Goal: Transaction & Acquisition: Purchase product/service

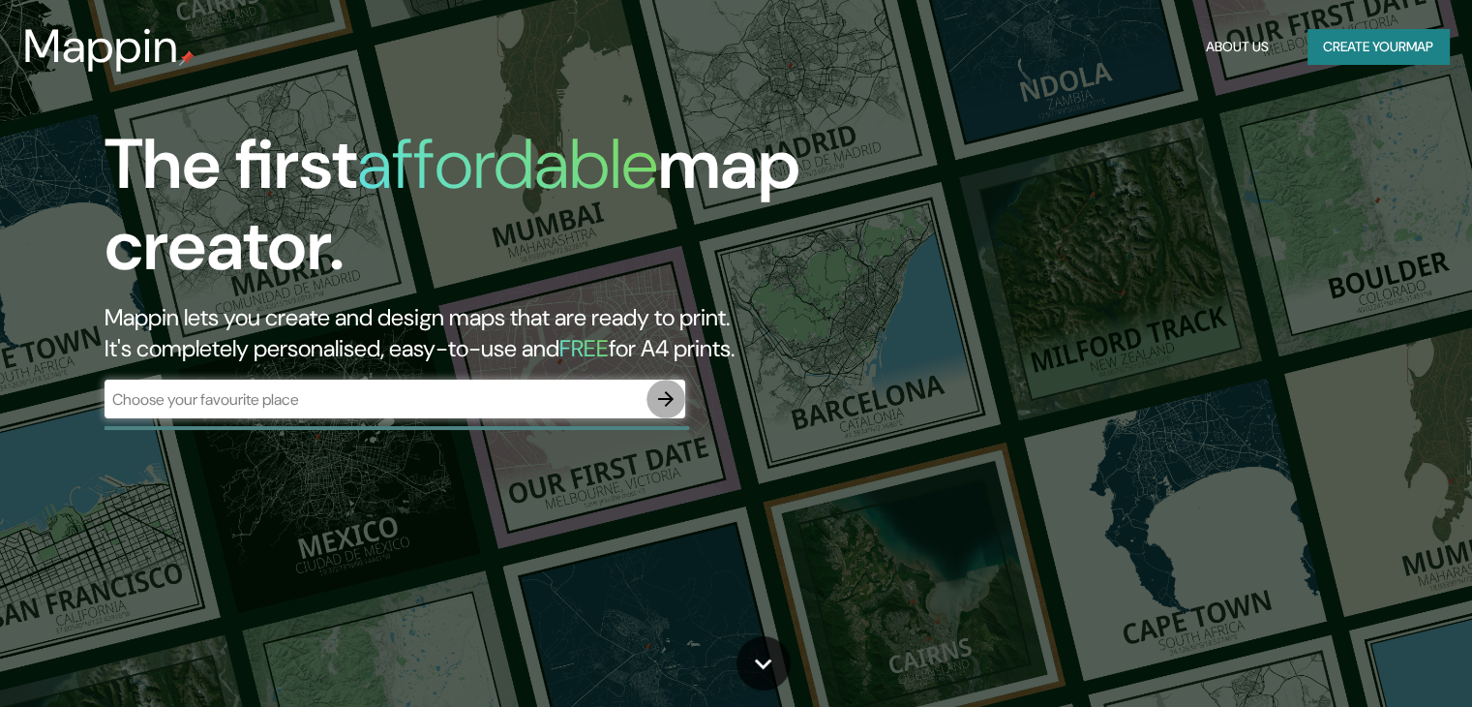
click at [662, 400] on icon "button" at bounding box center [665, 398] width 15 height 15
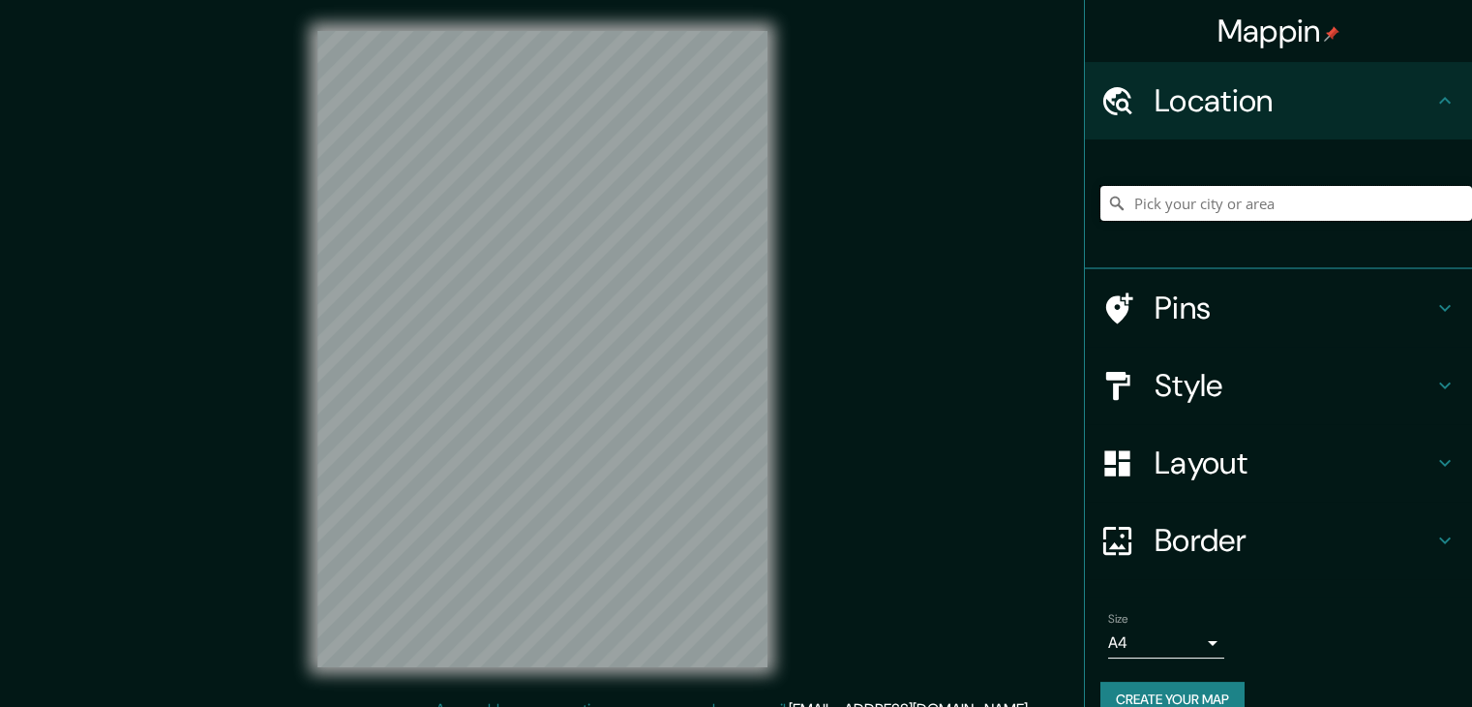
click at [1239, 206] on input "Pick your city or area" at bounding box center [1287, 203] width 372 height 35
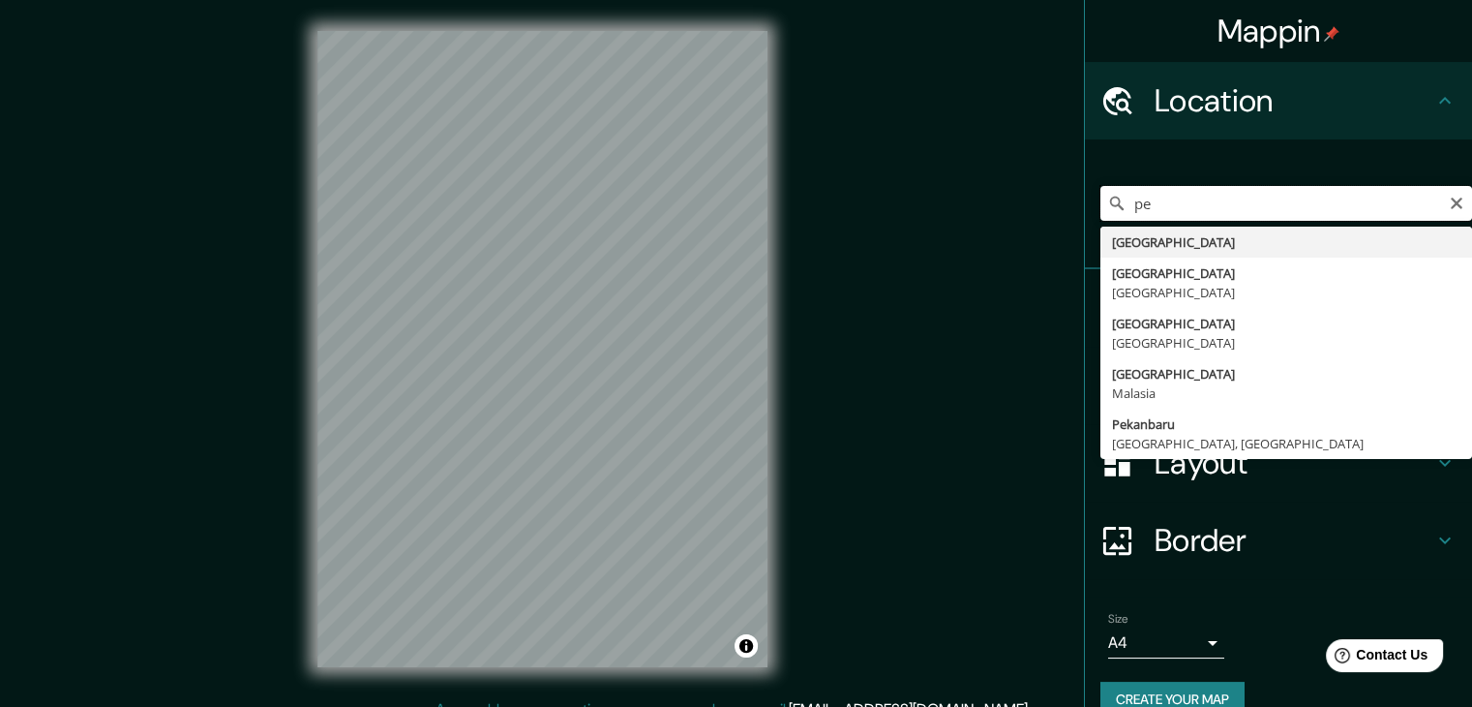
type input "p"
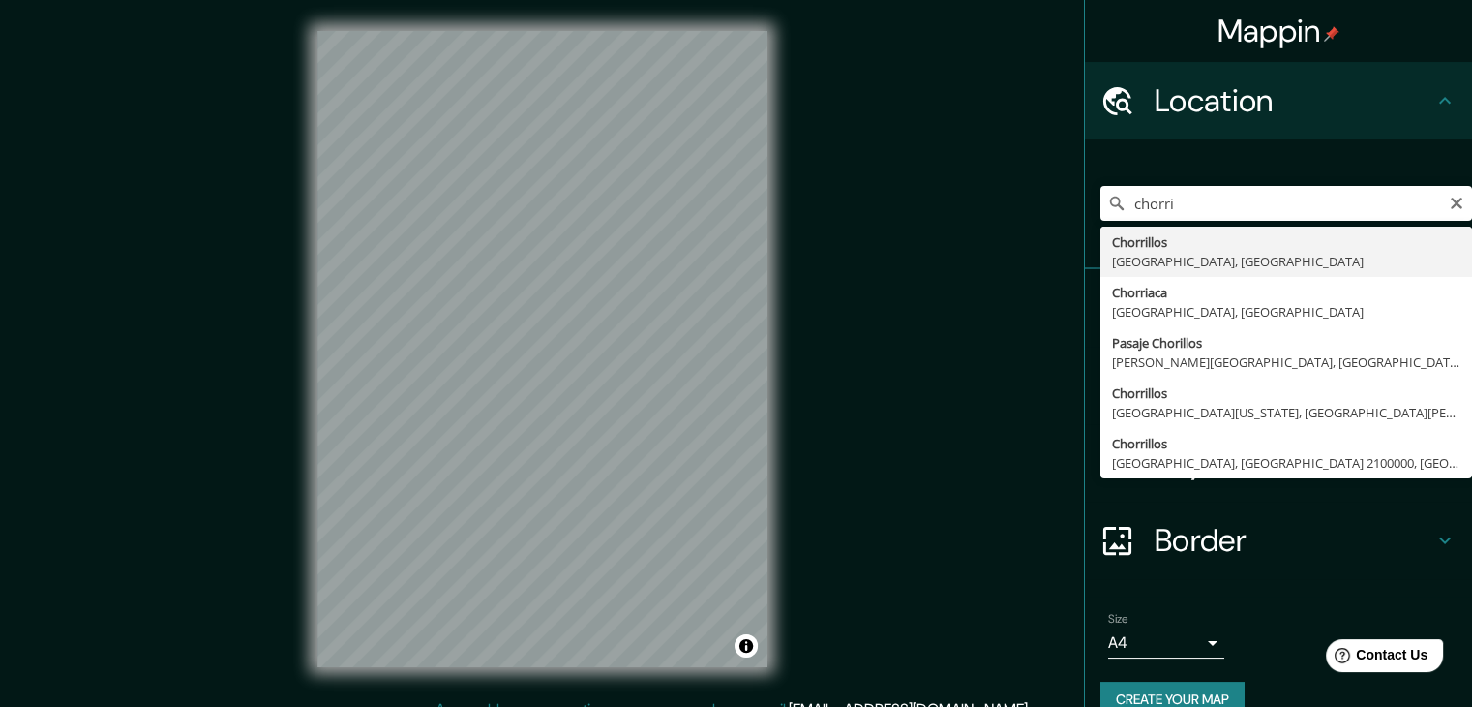
type input "Chorrillos, [GEOGRAPHIC_DATA], [GEOGRAPHIC_DATA]"
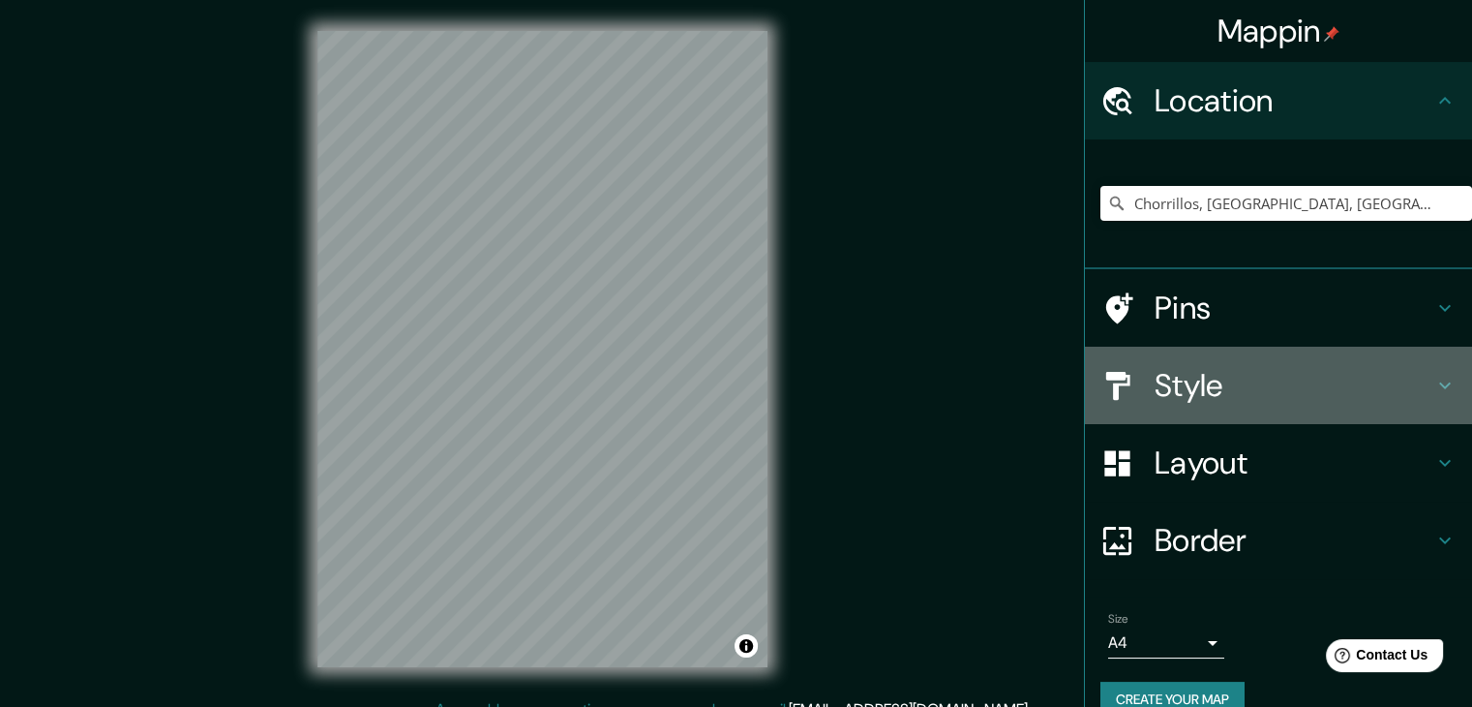
click at [1220, 387] on h4 "Style" at bounding box center [1294, 385] width 279 height 39
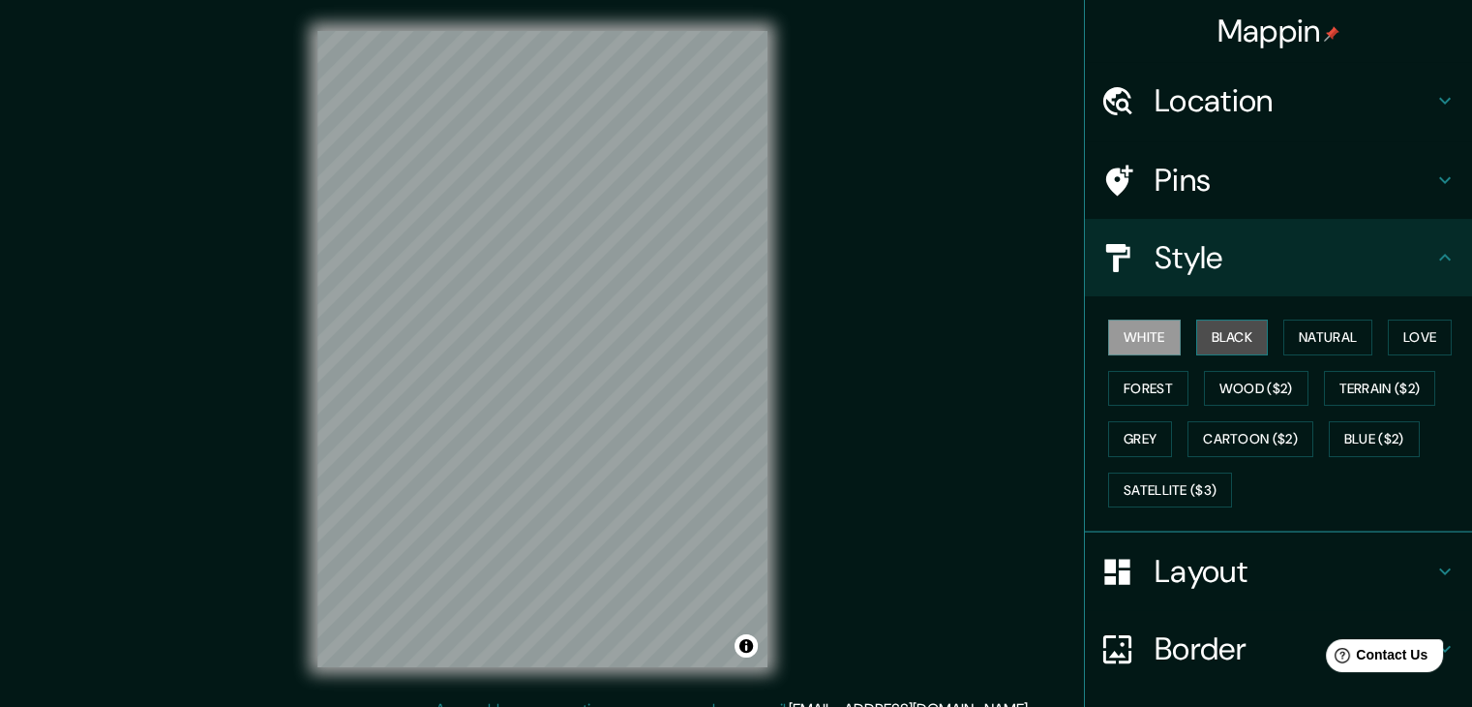
click at [1226, 339] on button "Black" at bounding box center [1232, 337] width 73 height 36
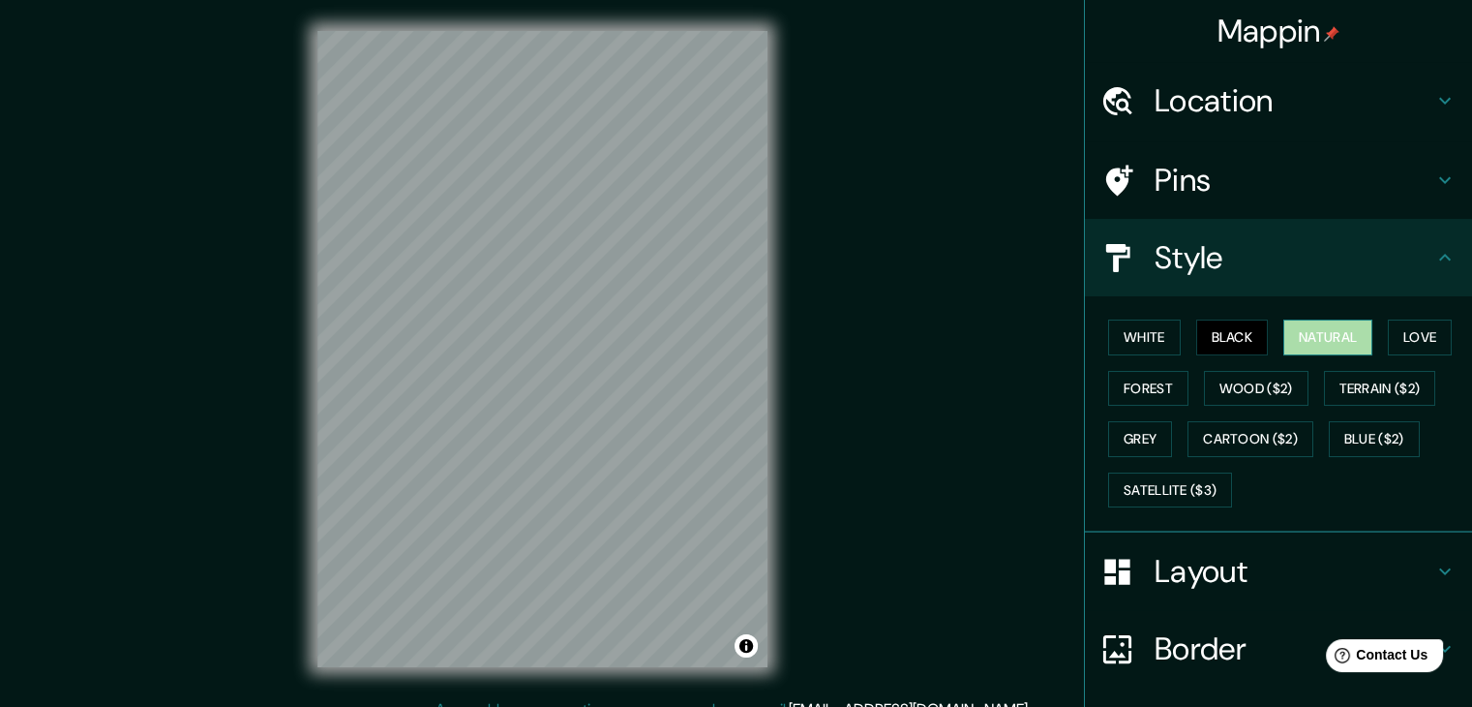
click at [1327, 344] on button "Natural" at bounding box center [1328, 337] width 89 height 36
click at [1137, 338] on button "White" at bounding box center [1144, 337] width 73 height 36
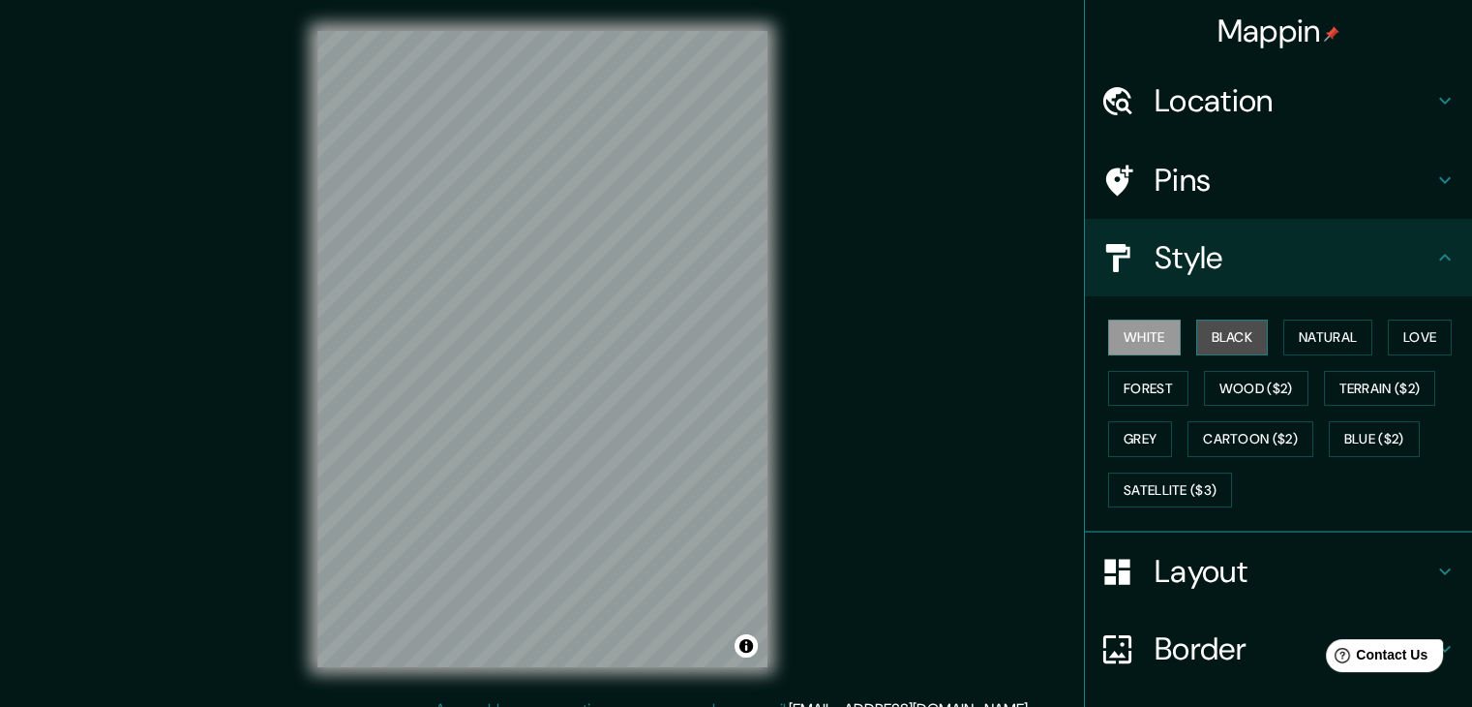
click at [1233, 335] on button "Black" at bounding box center [1232, 337] width 73 height 36
click at [205, 354] on div "Mappin Location [GEOGRAPHIC_DATA], [GEOGRAPHIC_DATA], [GEOGRAPHIC_DATA] Pins St…" at bounding box center [736, 364] width 1472 height 729
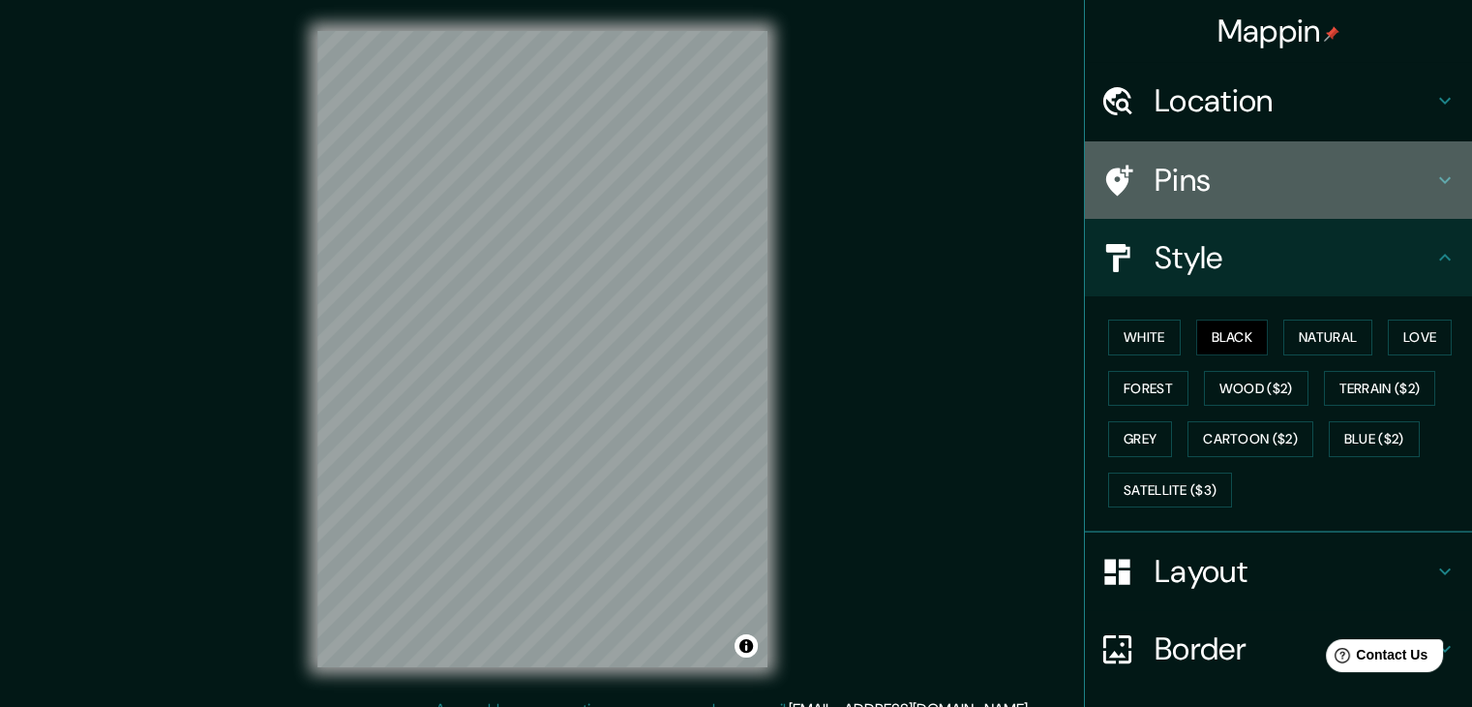
click at [1251, 192] on h4 "Pins" at bounding box center [1294, 180] width 279 height 39
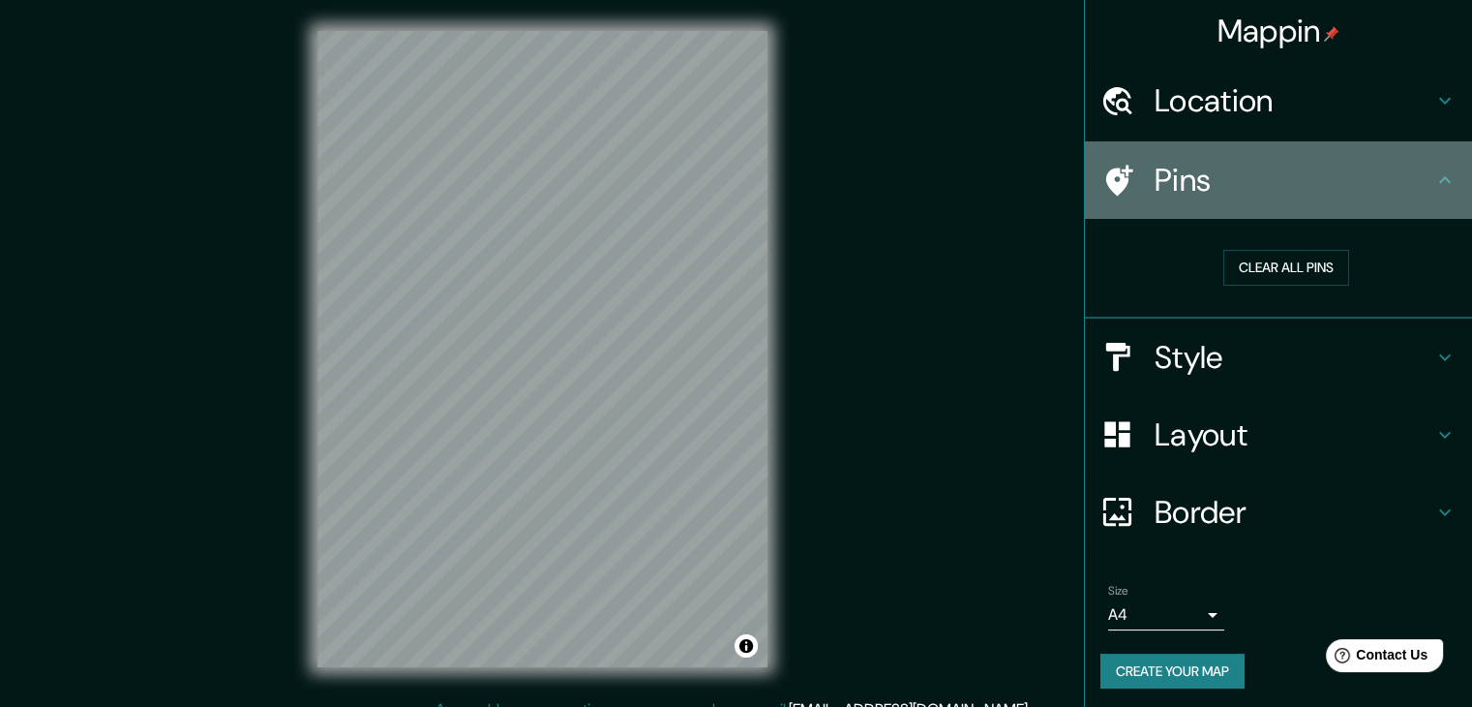
click at [1251, 192] on h4 "Pins" at bounding box center [1294, 180] width 279 height 39
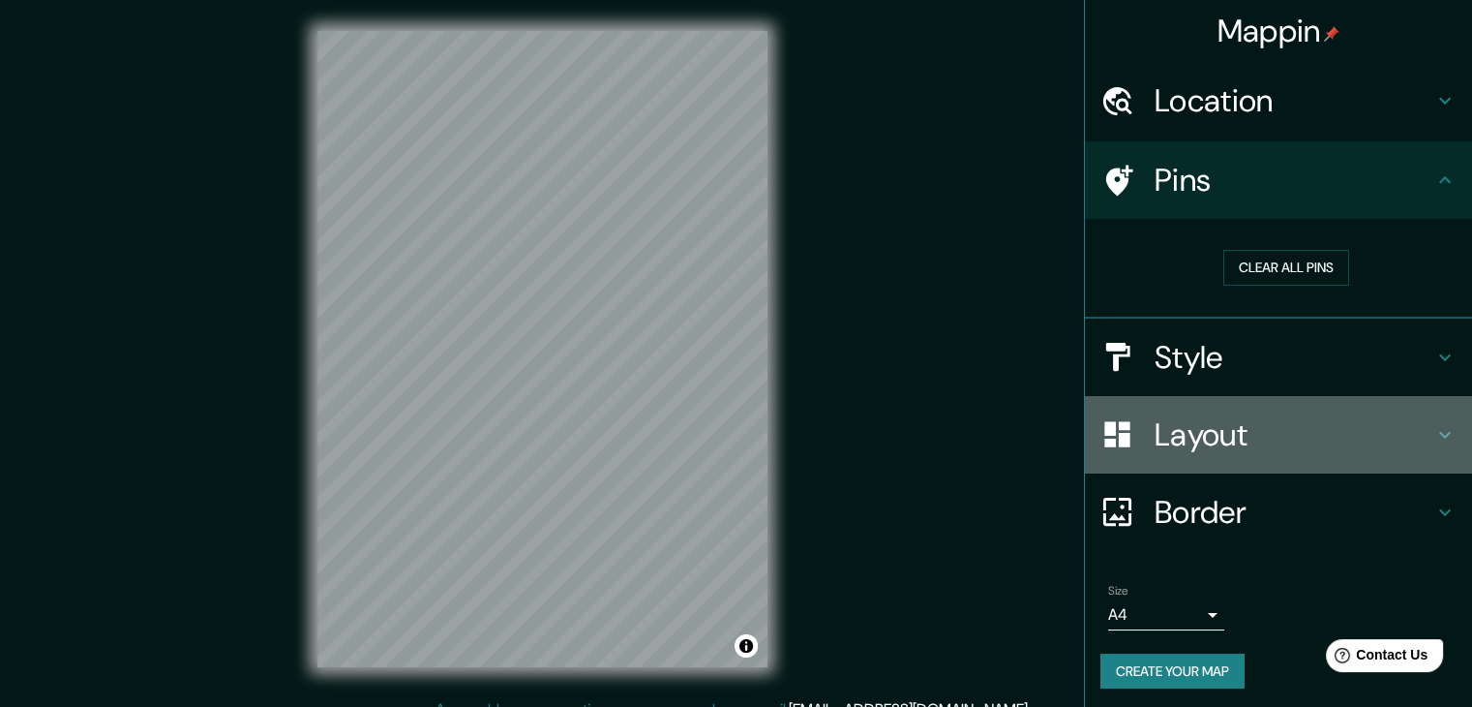
click at [1240, 435] on h4 "Layout" at bounding box center [1294, 434] width 279 height 39
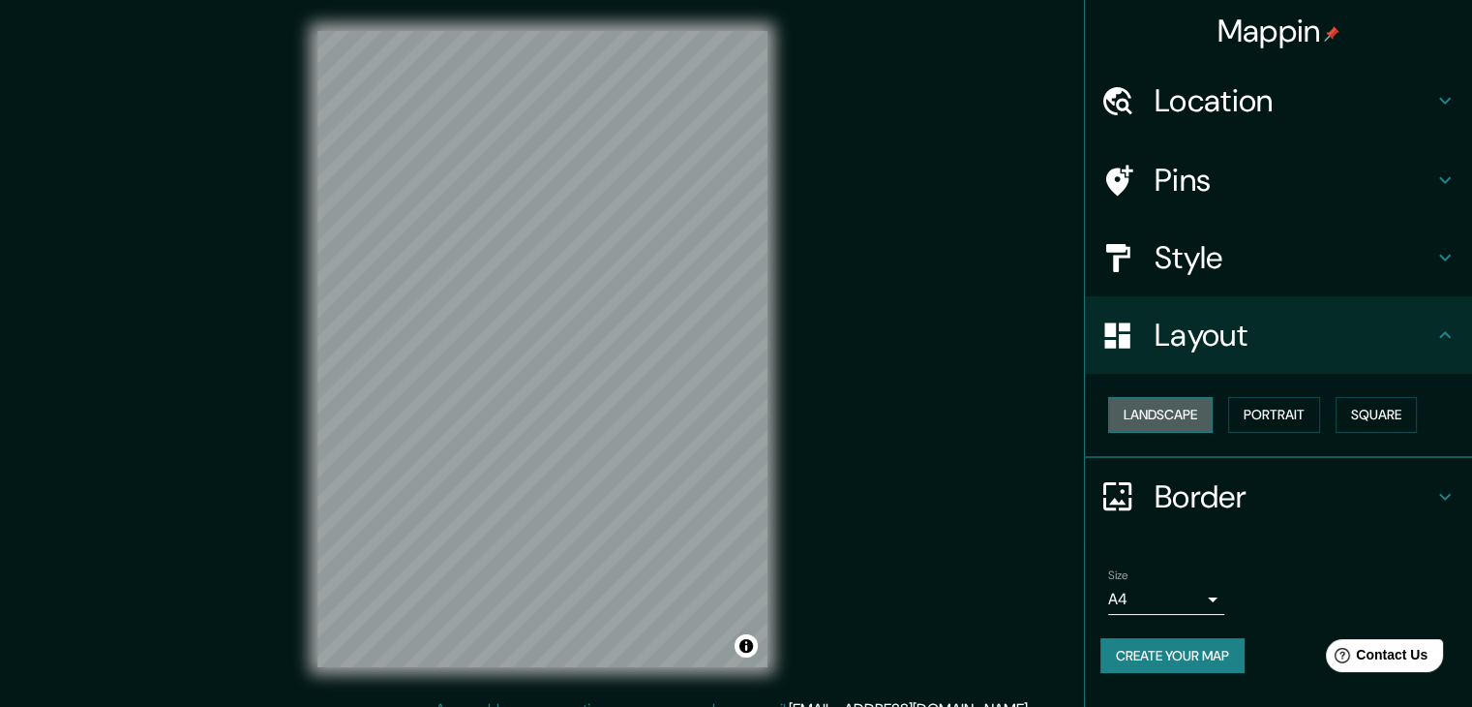
click at [1187, 414] on button "Landscape" at bounding box center [1160, 415] width 105 height 36
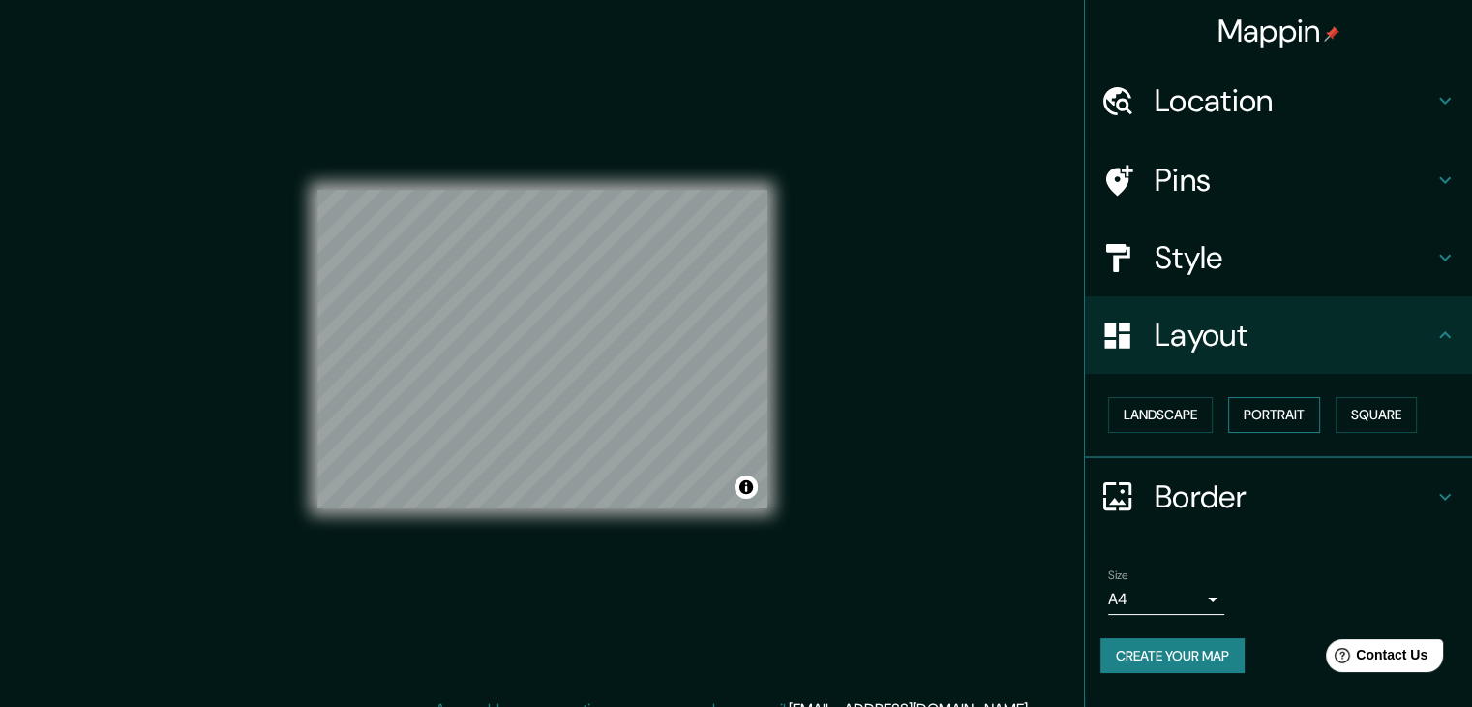
click at [1246, 408] on button "Portrait" at bounding box center [1274, 415] width 92 height 36
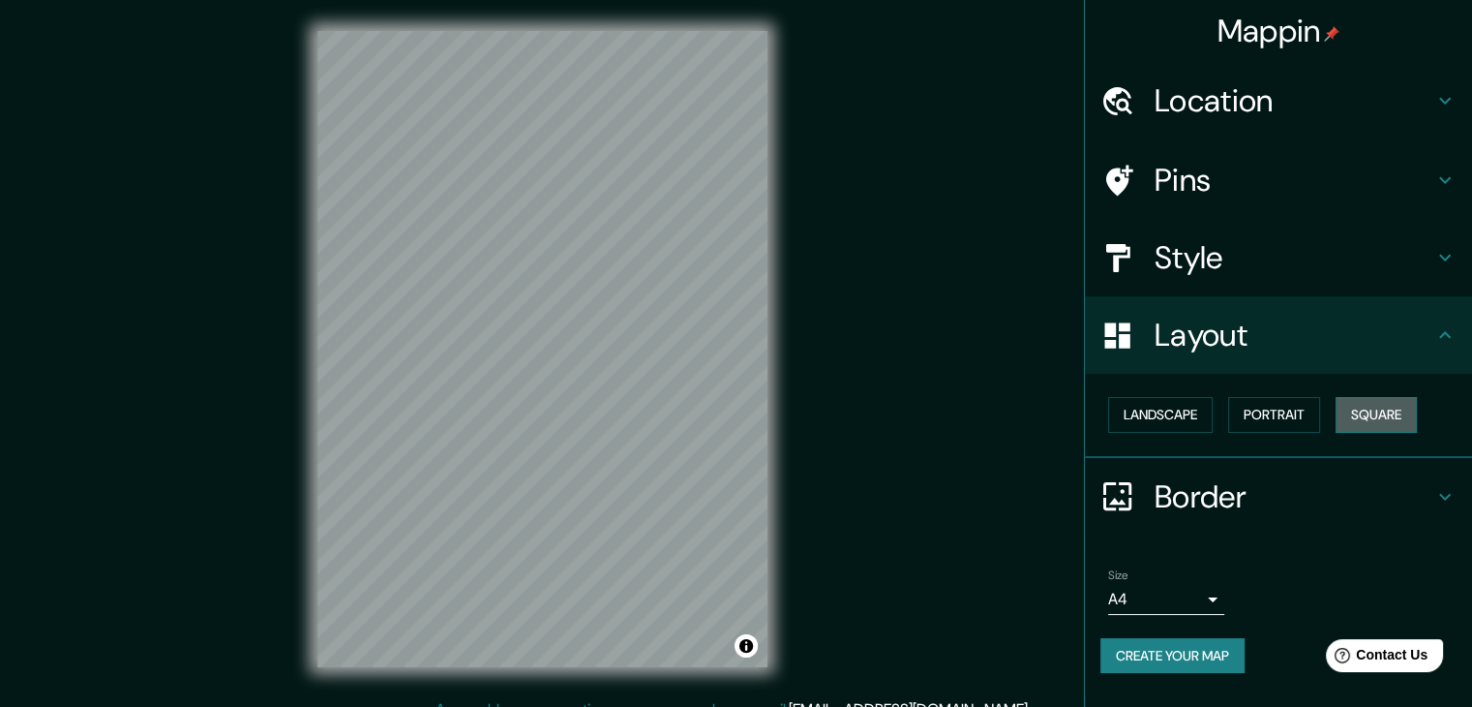
click at [1350, 404] on button "Square" at bounding box center [1376, 415] width 81 height 36
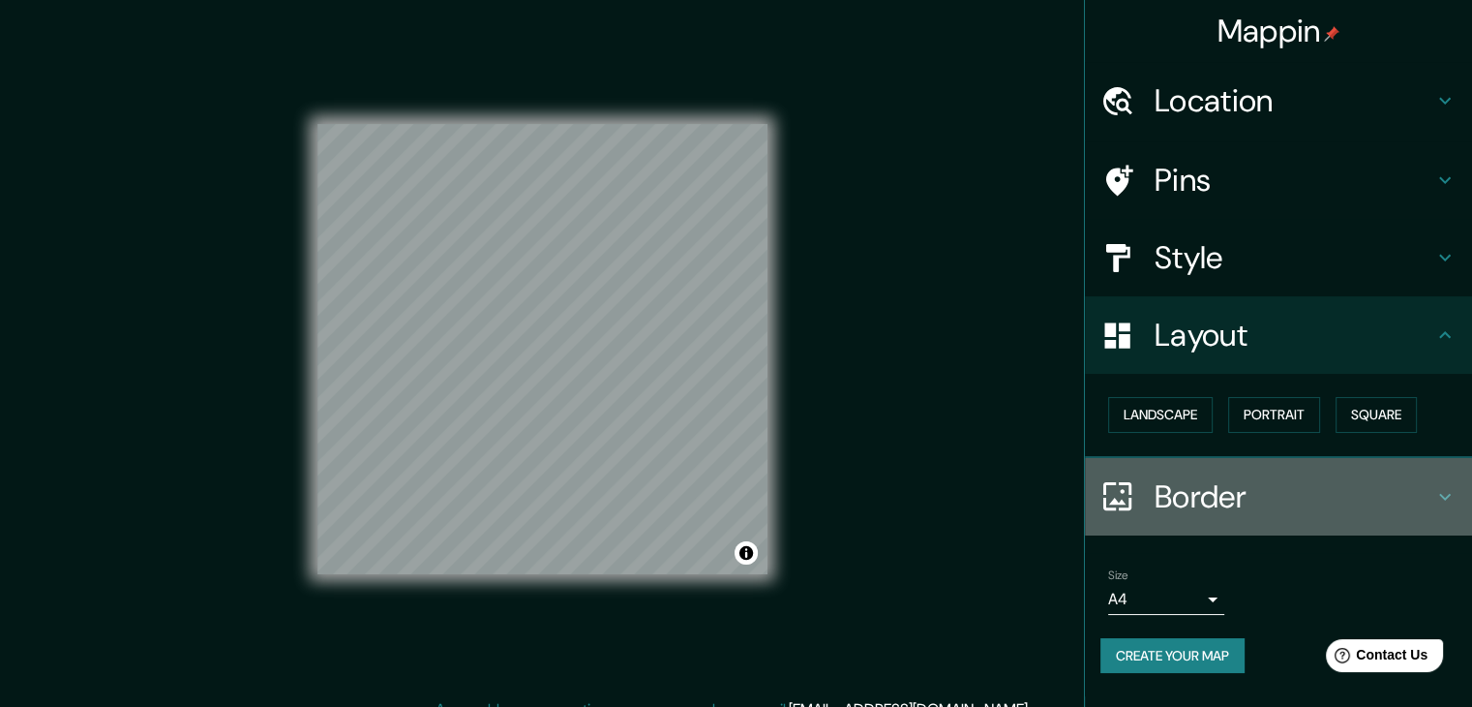
click at [1174, 489] on h4 "Border" at bounding box center [1294, 496] width 279 height 39
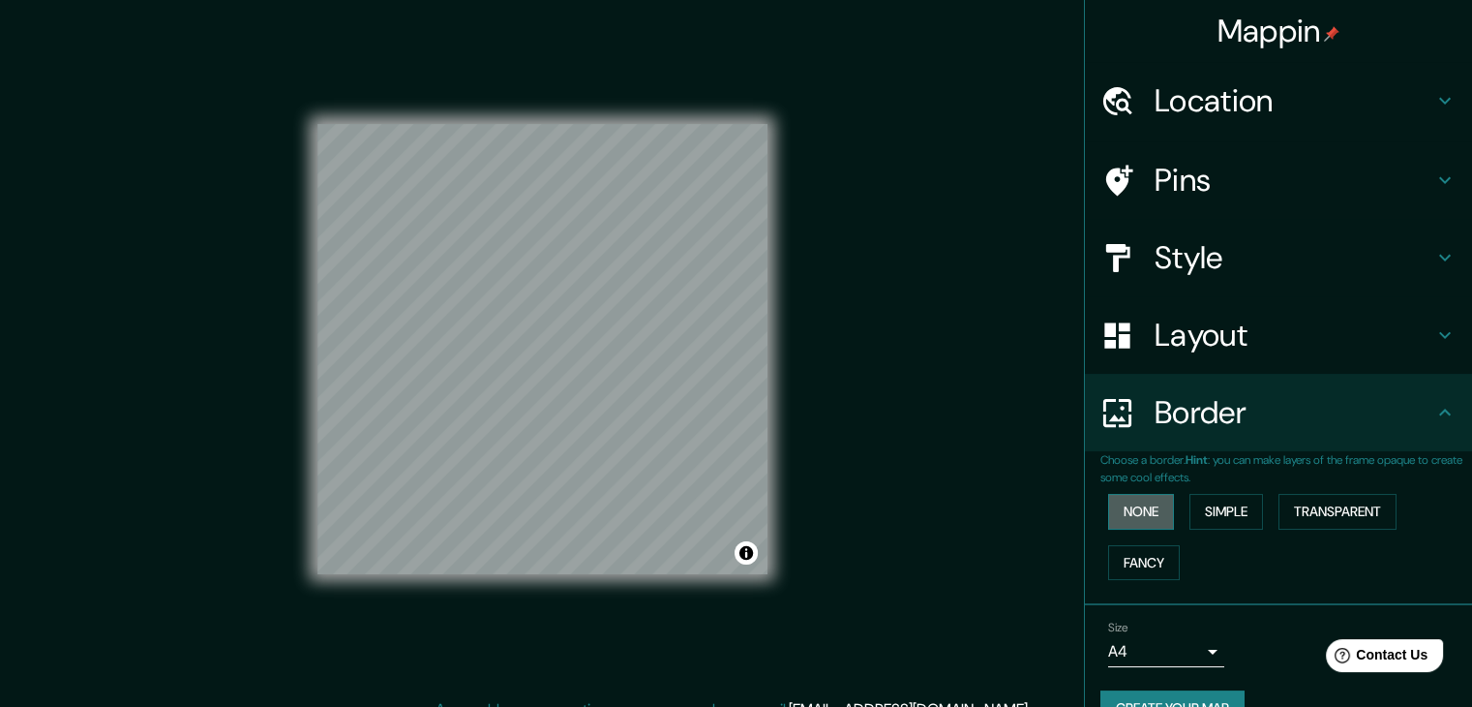
click at [1135, 508] on button "None" at bounding box center [1141, 512] width 66 height 36
click at [1190, 508] on button "Simple" at bounding box center [1227, 512] width 74 height 36
click at [1299, 508] on button "Transparent" at bounding box center [1338, 512] width 118 height 36
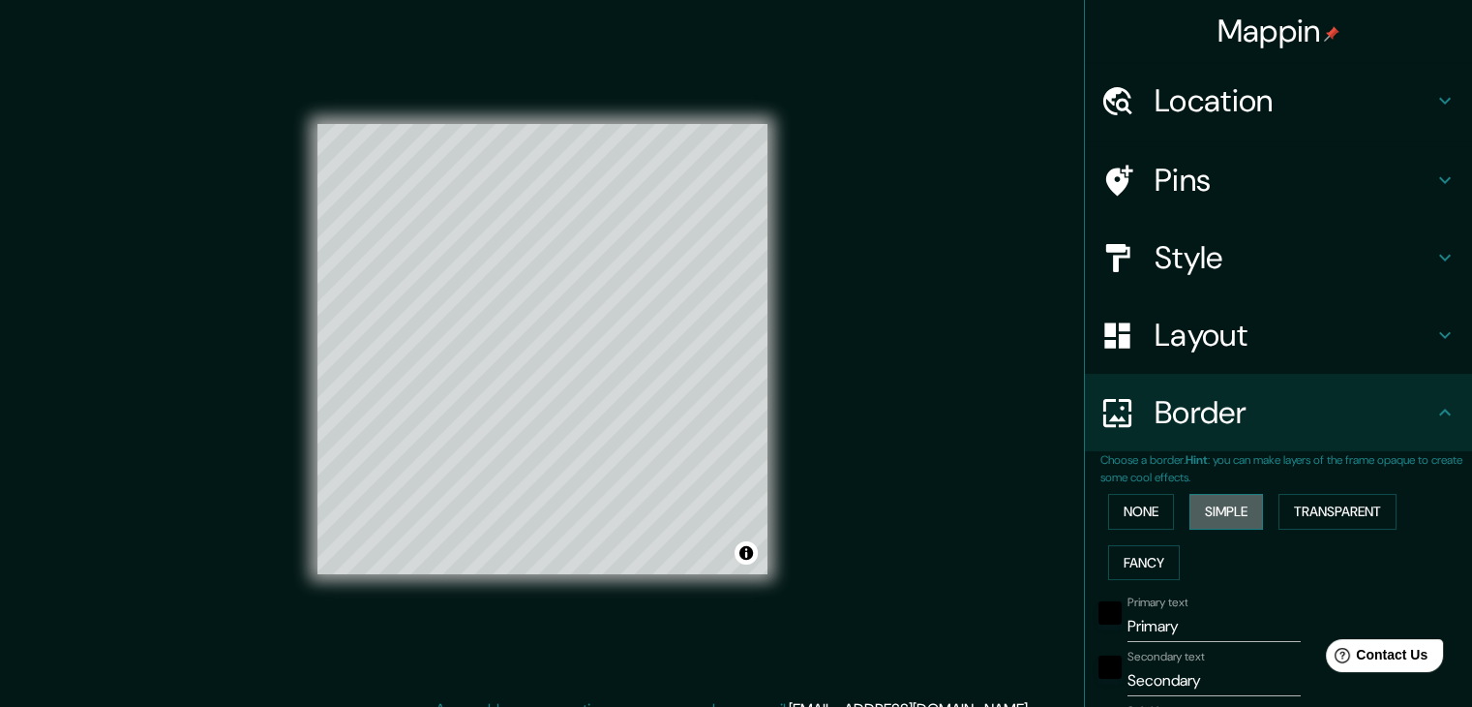
click at [1227, 508] on button "Simple" at bounding box center [1227, 512] width 74 height 36
click at [1132, 514] on button "None" at bounding box center [1141, 512] width 66 height 36
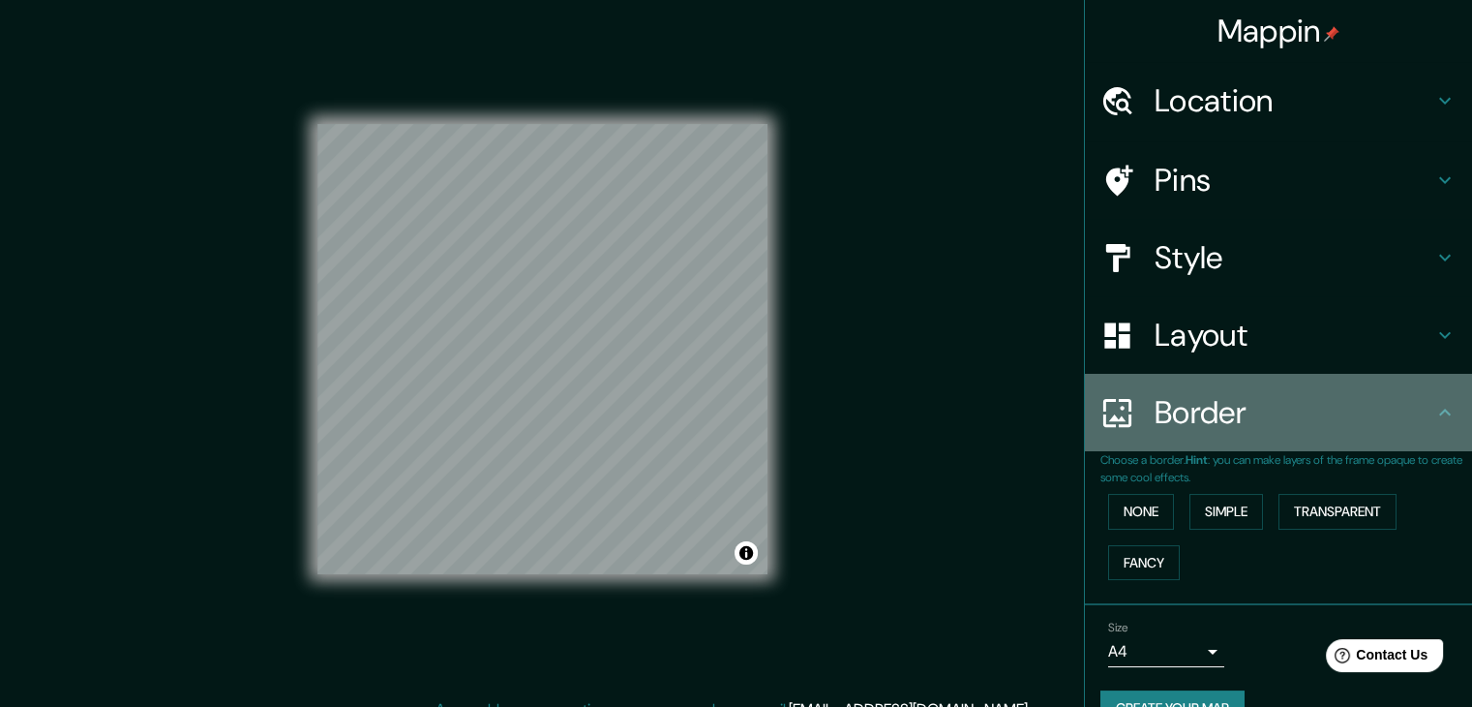
click at [1249, 418] on h4 "Border" at bounding box center [1294, 412] width 279 height 39
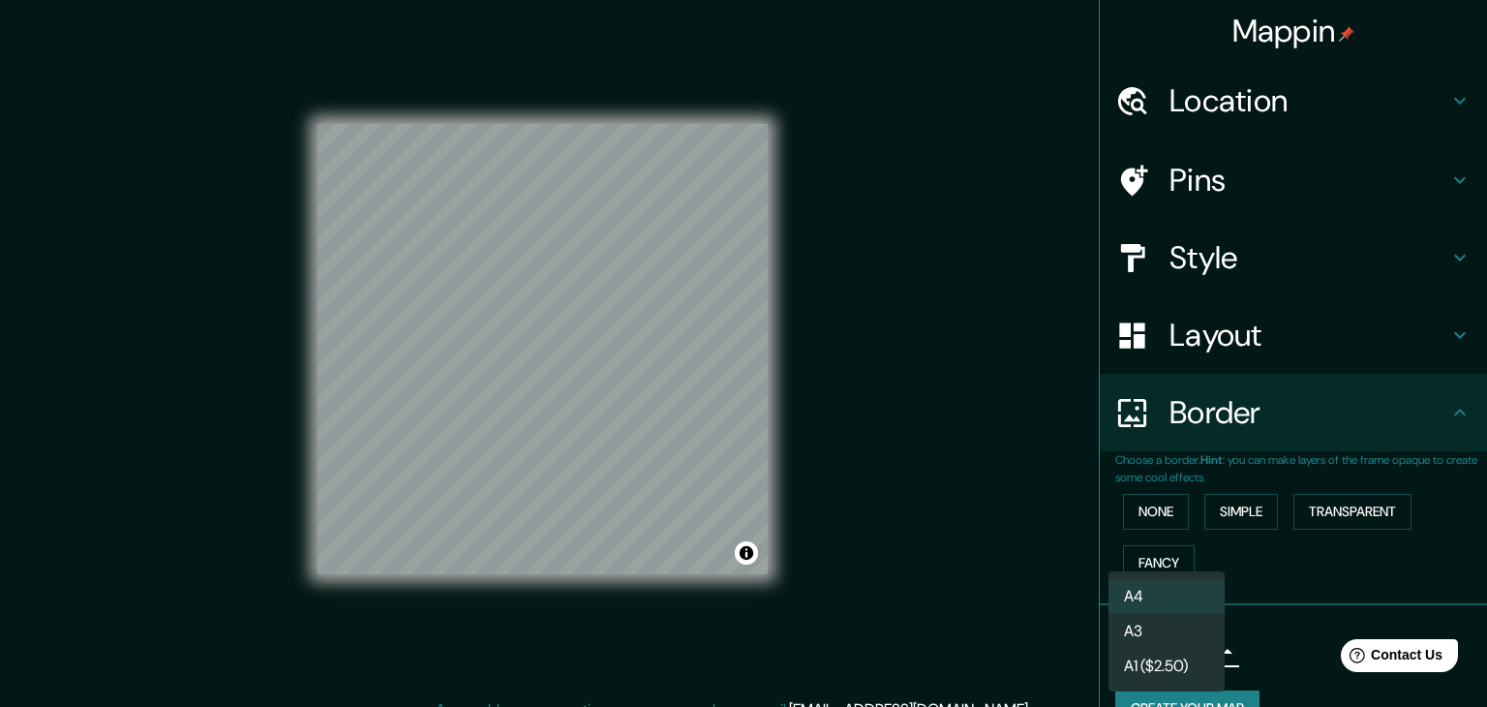
click at [1197, 647] on body "Mappin Location [GEOGRAPHIC_DATA], [GEOGRAPHIC_DATA], [GEOGRAPHIC_DATA] Pins St…" at bounding box center [743, 353] width 1487 height 707
click at [1158, 633] on li "A3" at bounding box center [1166, 631] width 116 height 35
type input "a4"
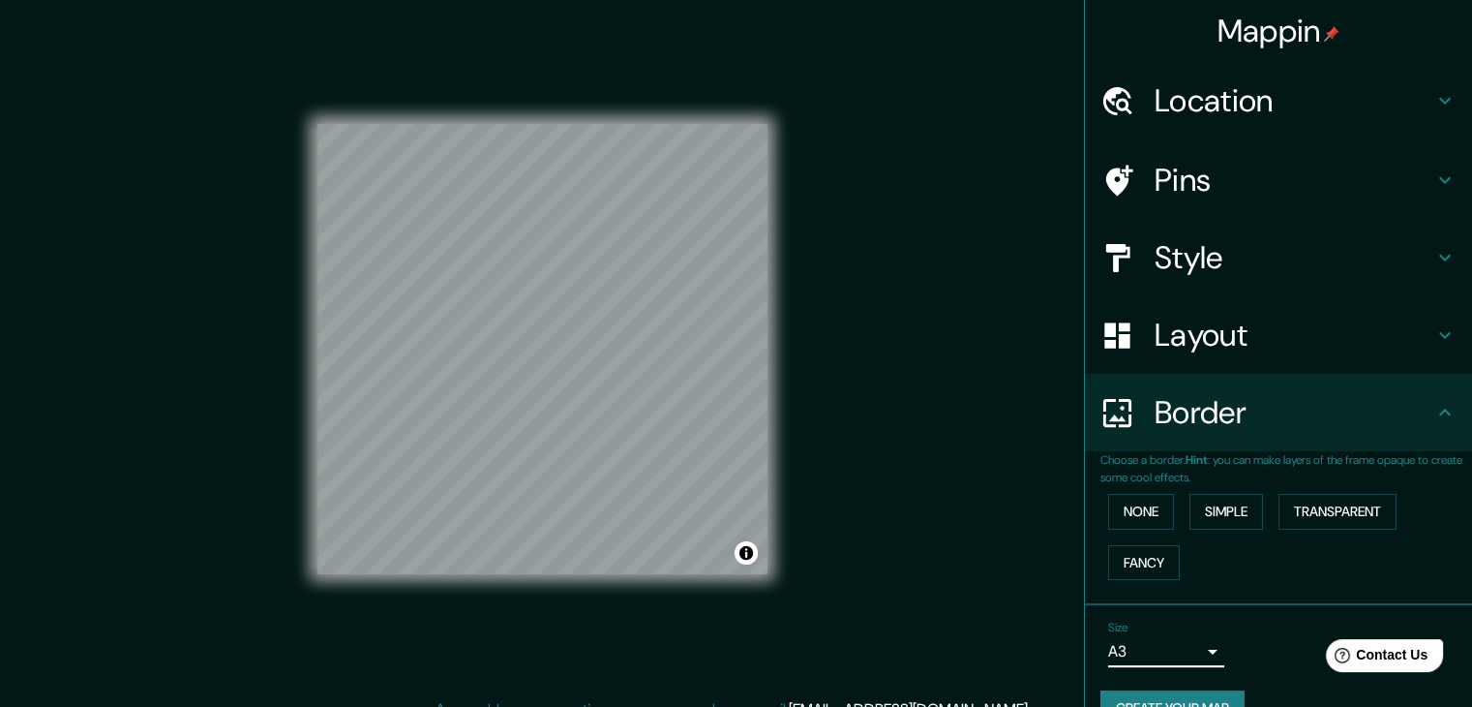
click at [1241, 617] on div "Size A3 a4" at bounding box center [1279, 644] width 356 height 62
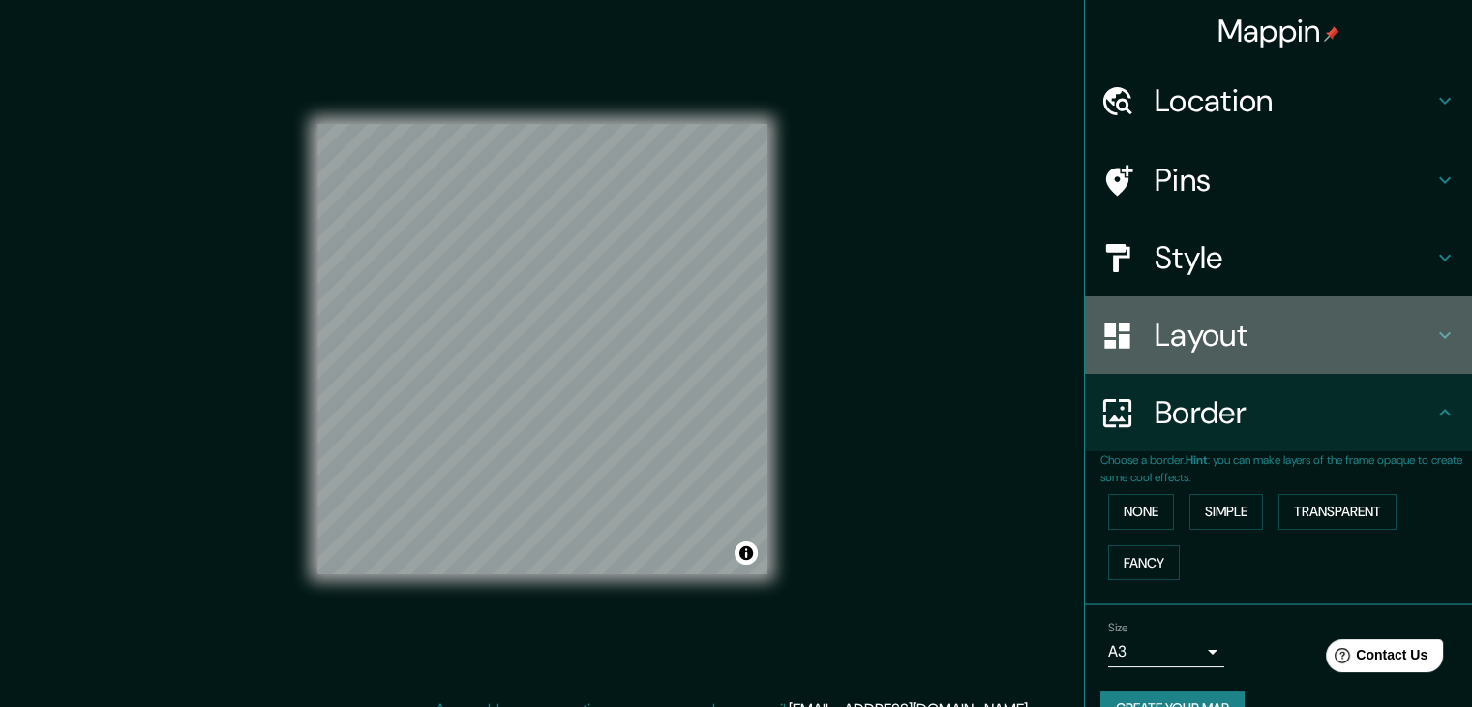
click at [1308, 342] on h4 "Layout" at bounding box center [1294, 335] width 279 height 39
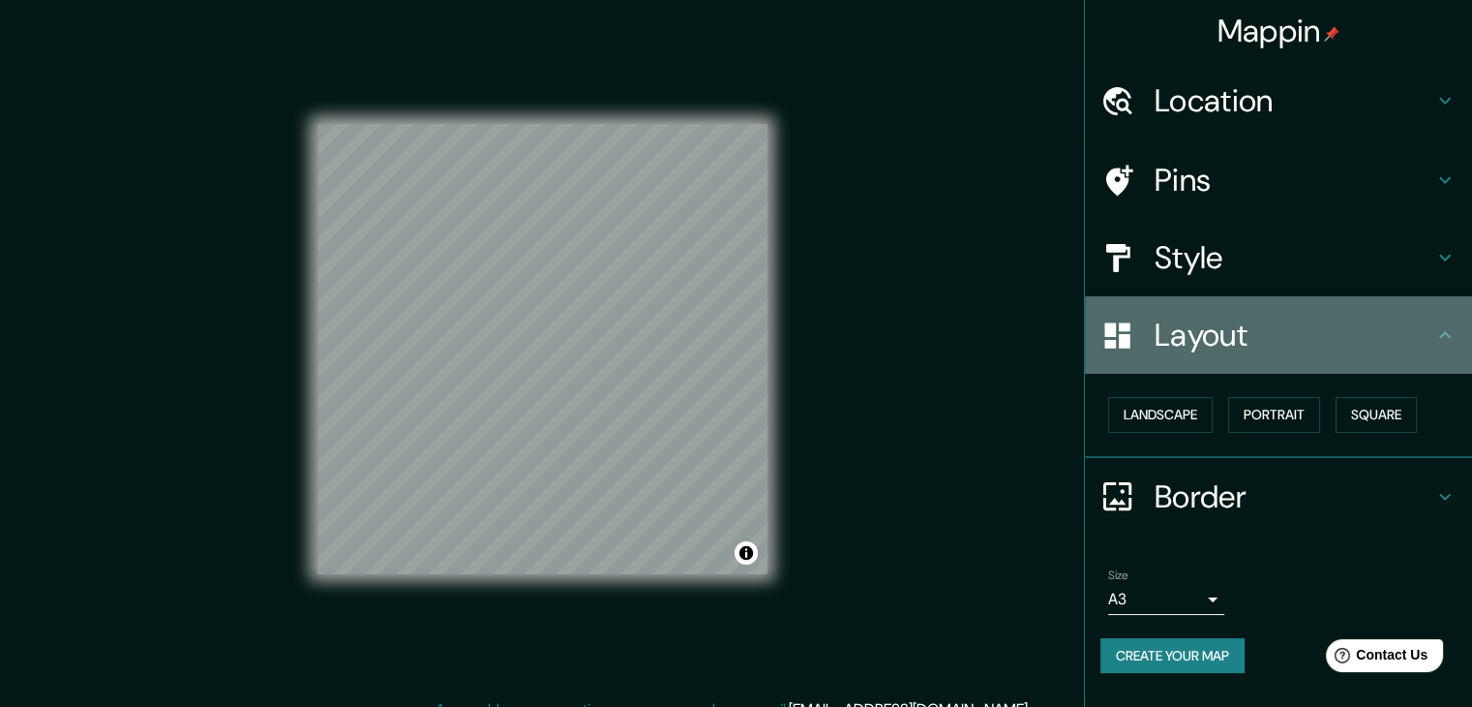
click at [1308, 342] on h4 "Layout" at bounding box center [1294, 335] width 279 height 39
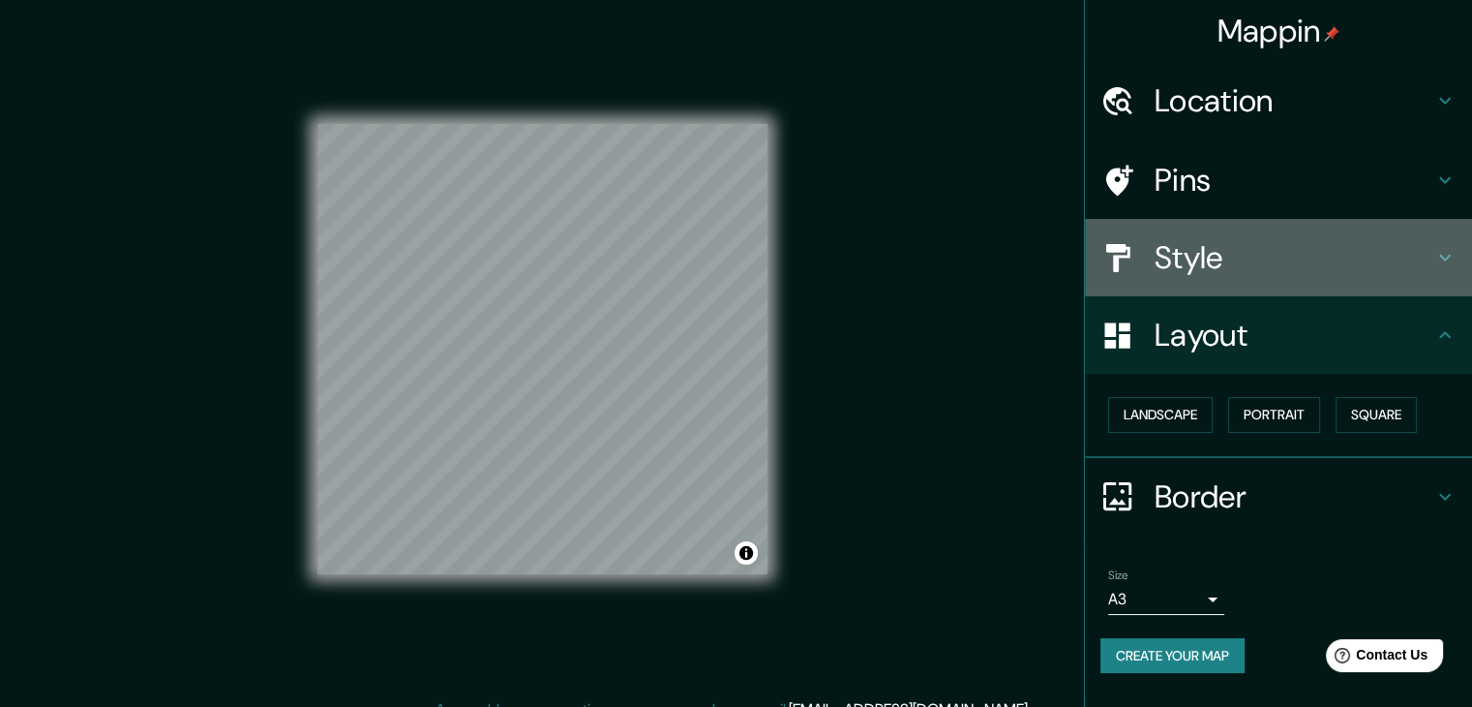
click at [1271, 269] on h4 "Style" at bounding box center [1294, 257] width 279 height 39
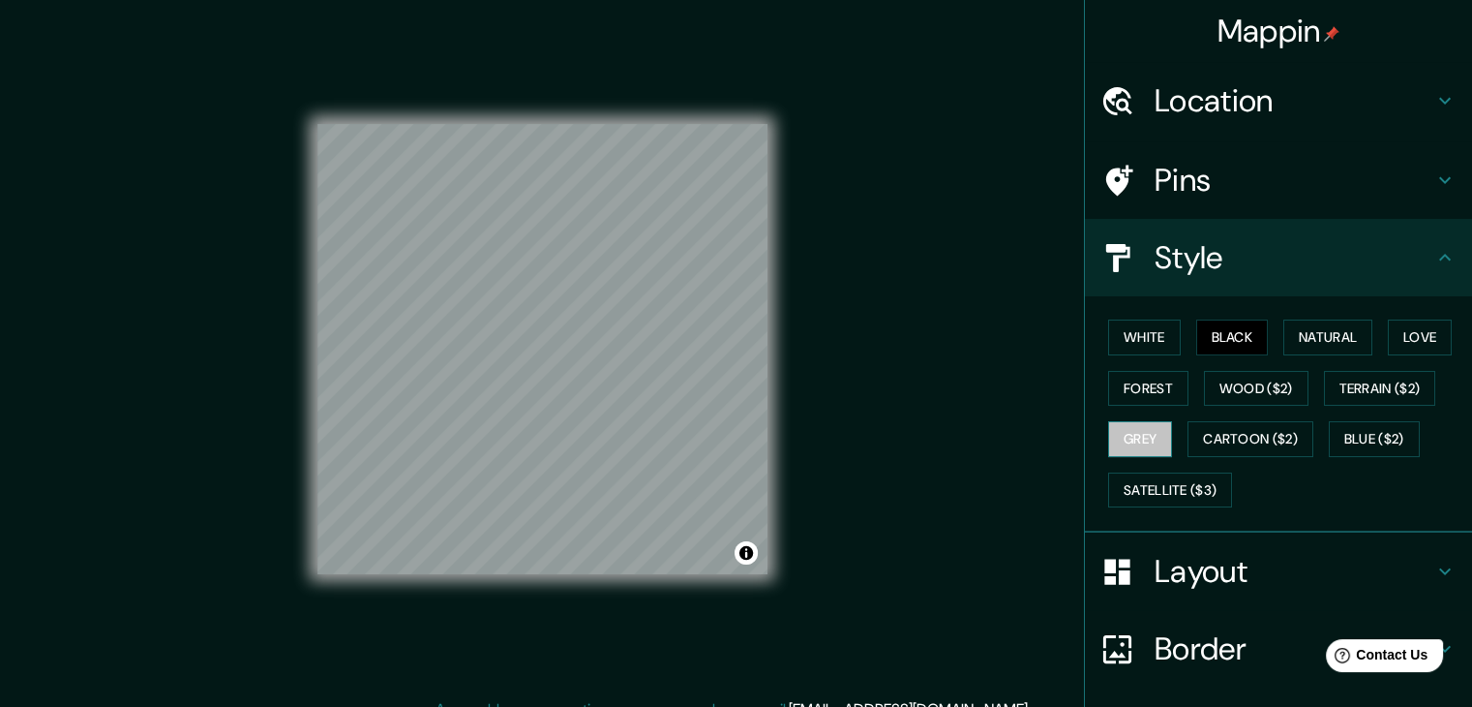
click at [1127, 439] on button "Grey" at bounding box center [1140, 439] width 64 height 36
click at [1196, 341] on button "Black" at bounding box center [1232, 337] width 73 height 36
